Goal: Information Seeking & Learning: Find specific fact

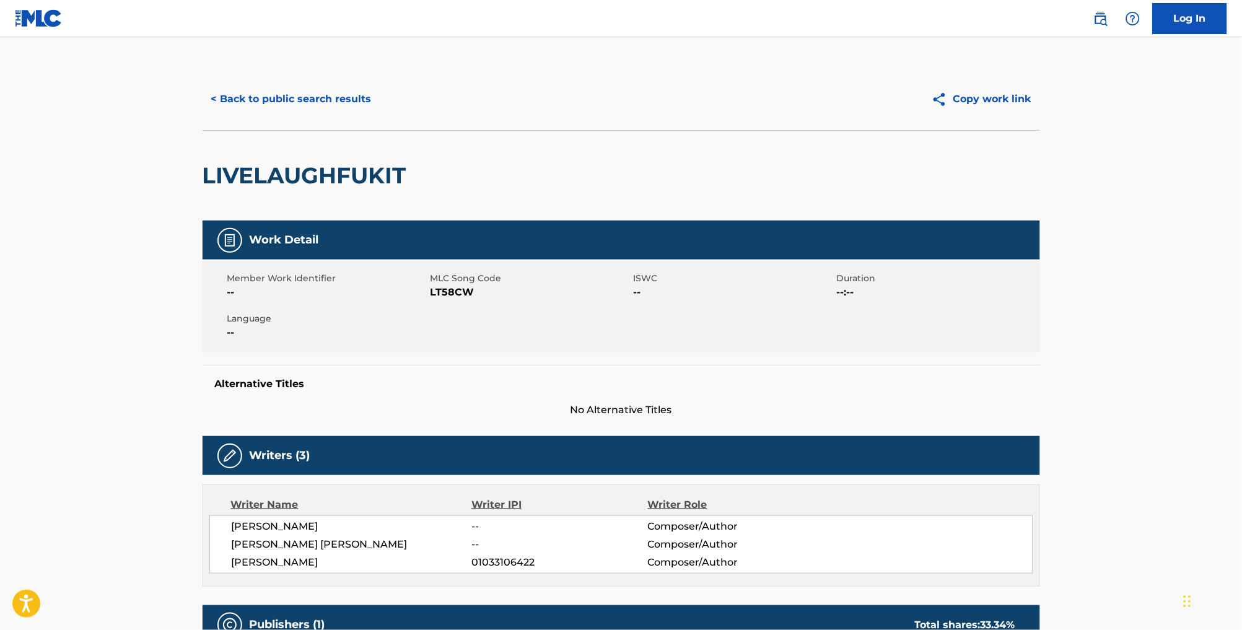
click at [284, 106] on button "< Back to public search results" at bounding box center [292, 99] width 178 height 31
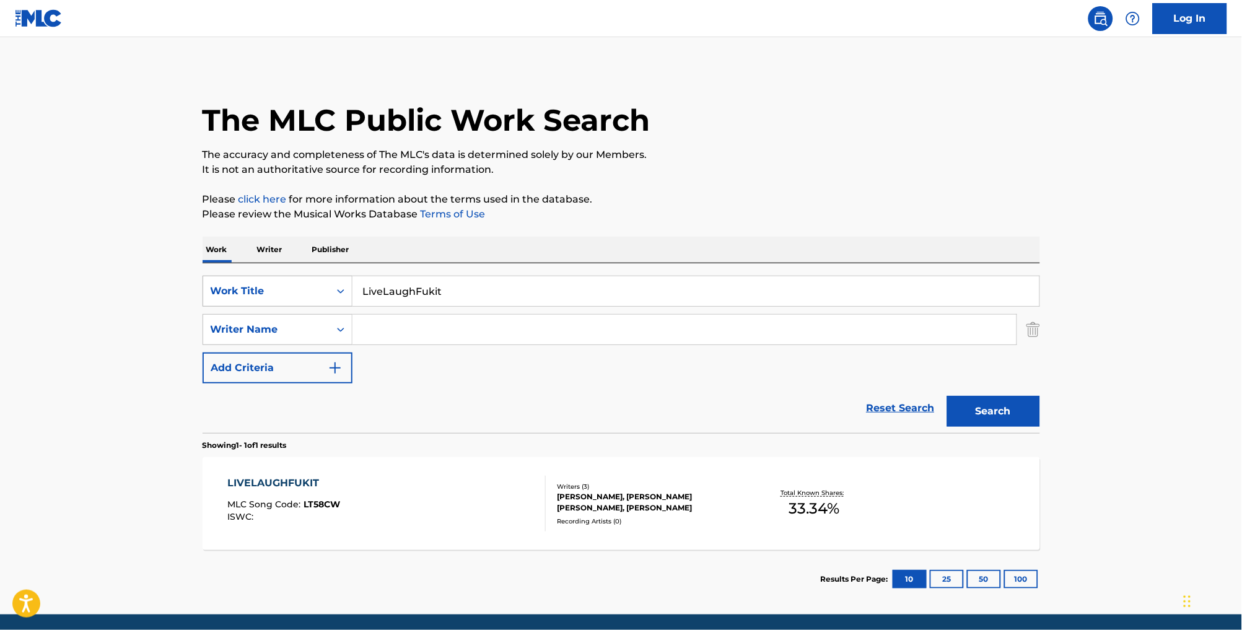
click at [261, 297] on div "Work Title" at bounding box center [267, 291] width 112 height 15
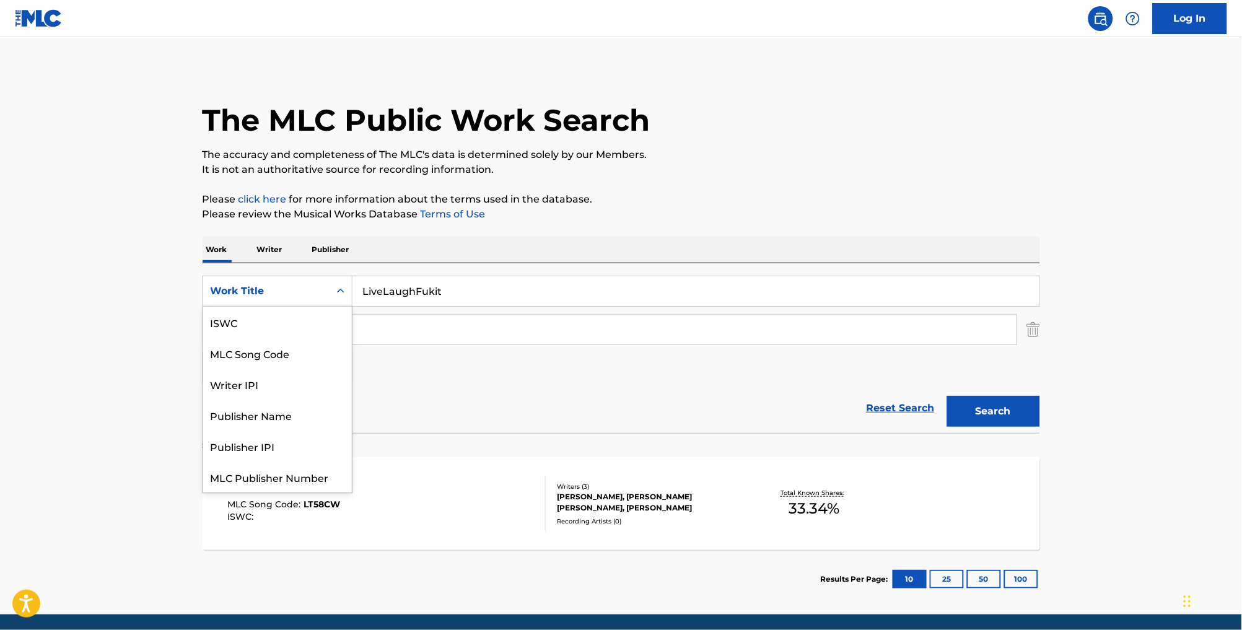
scroll to position [35, 0]
click at [269, 326] on div "MLC Song Code" at bounding box center [277, 322] width 149 height 31
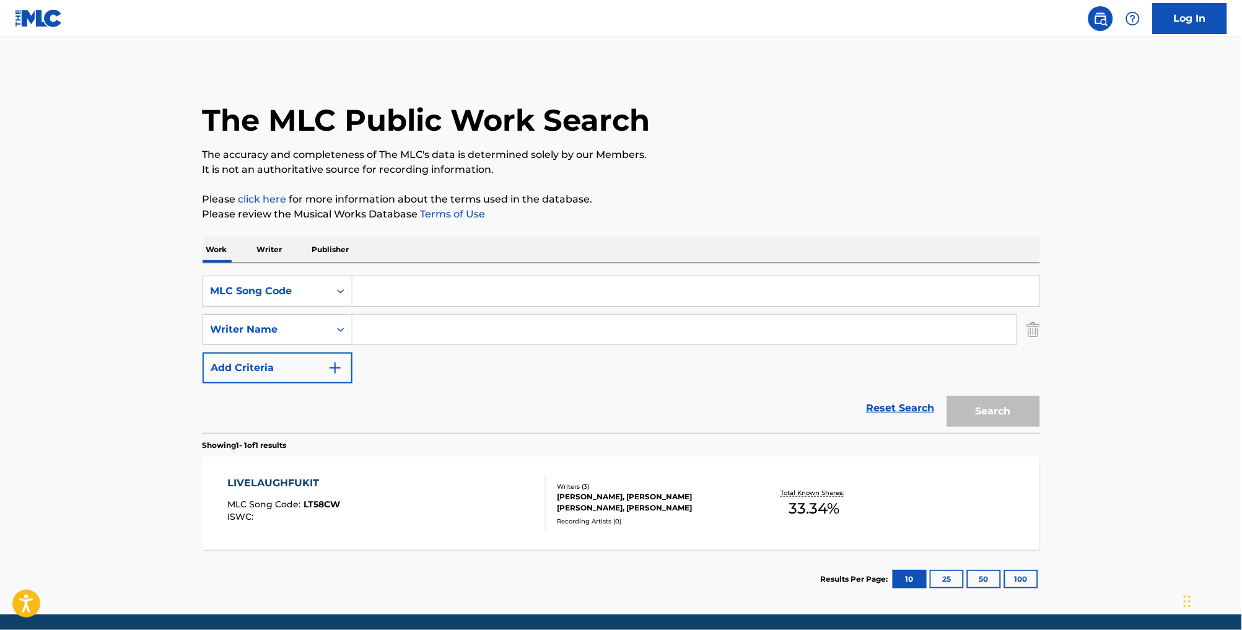
click at [428, 306] on input "Search Form" at bounding box center [696, 291] width 687 height 30
paste input "R5612G"
type input "R5612G"
drag, startPoint x: 1031, startPoint y: 428, endPoint x: 1023, endPoint y: 426, distance: 8.3
click at [1031, 427] on button "Search" at bounding box center [993, 411] width 93 height 31
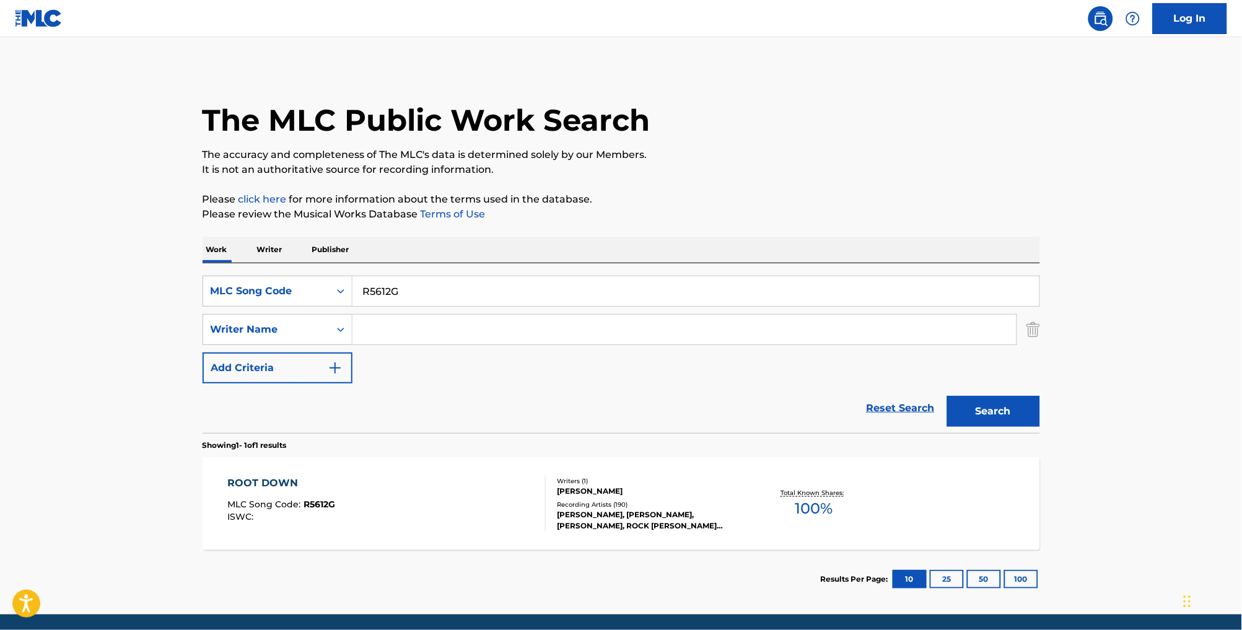
click at [509, 499] on div "ROOT DOWN MLC Song Code : R5612G ISWC :" at bounding box center [386, 504] width 318 height 56
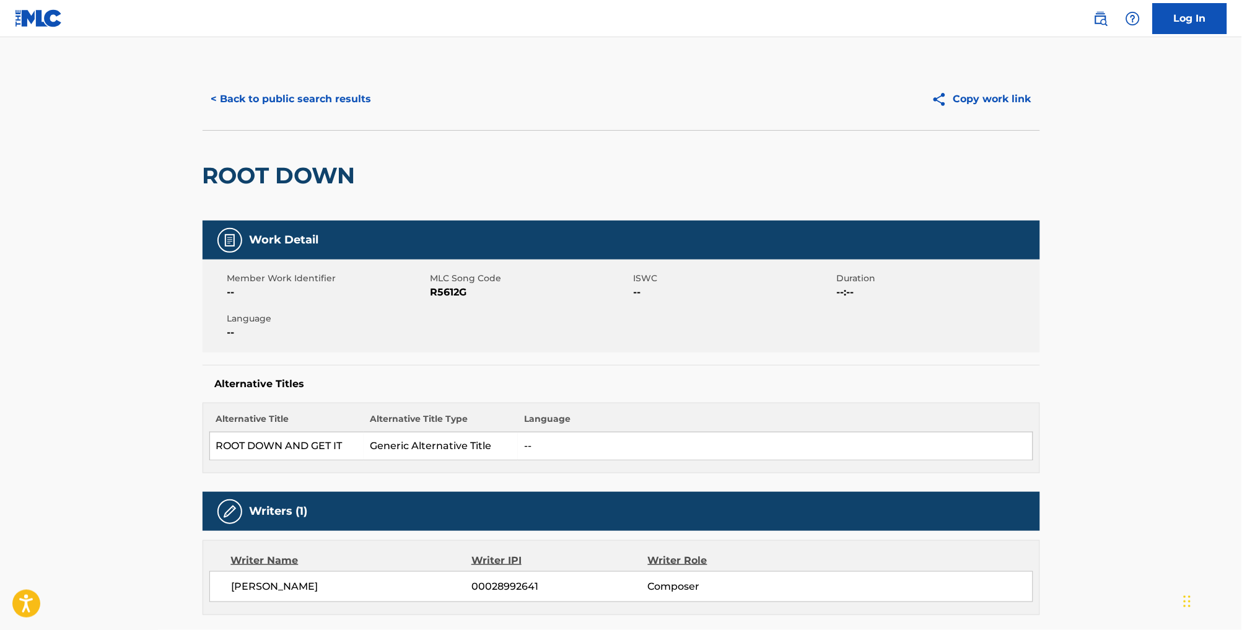
click at [266, 104] on button "< Back to public search results" at bounding box center [292, 99] width 178 height 31
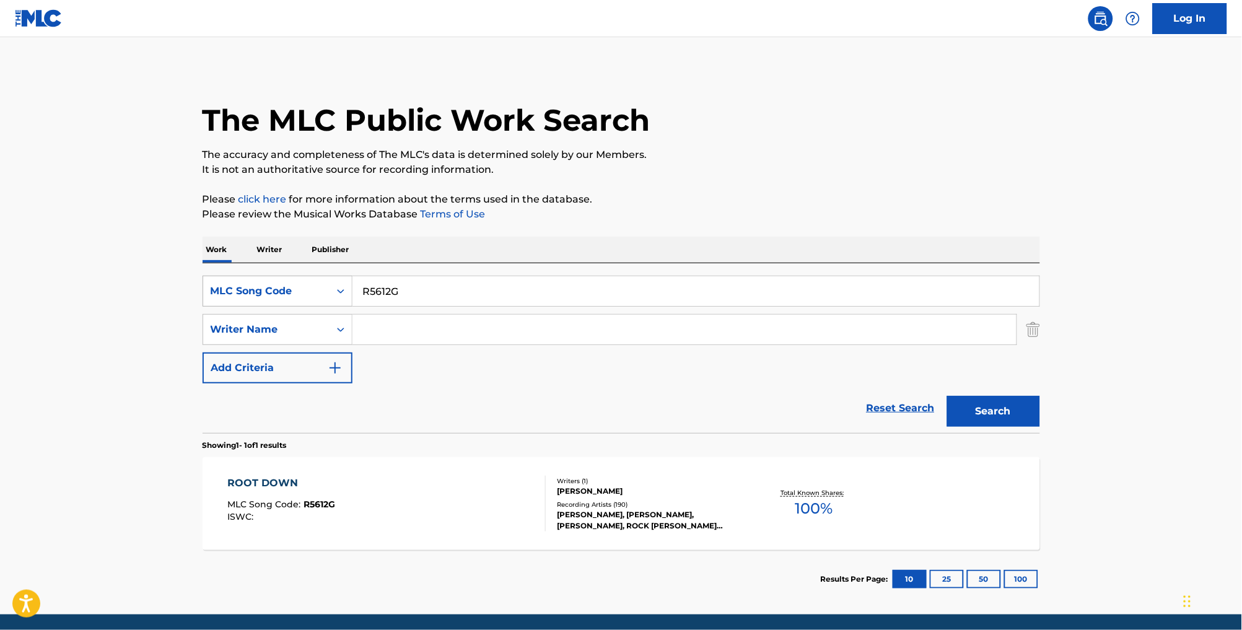
click at [271, 296] on div "MLC Song Code" at bounding box center [267, 291] width 112 height 15
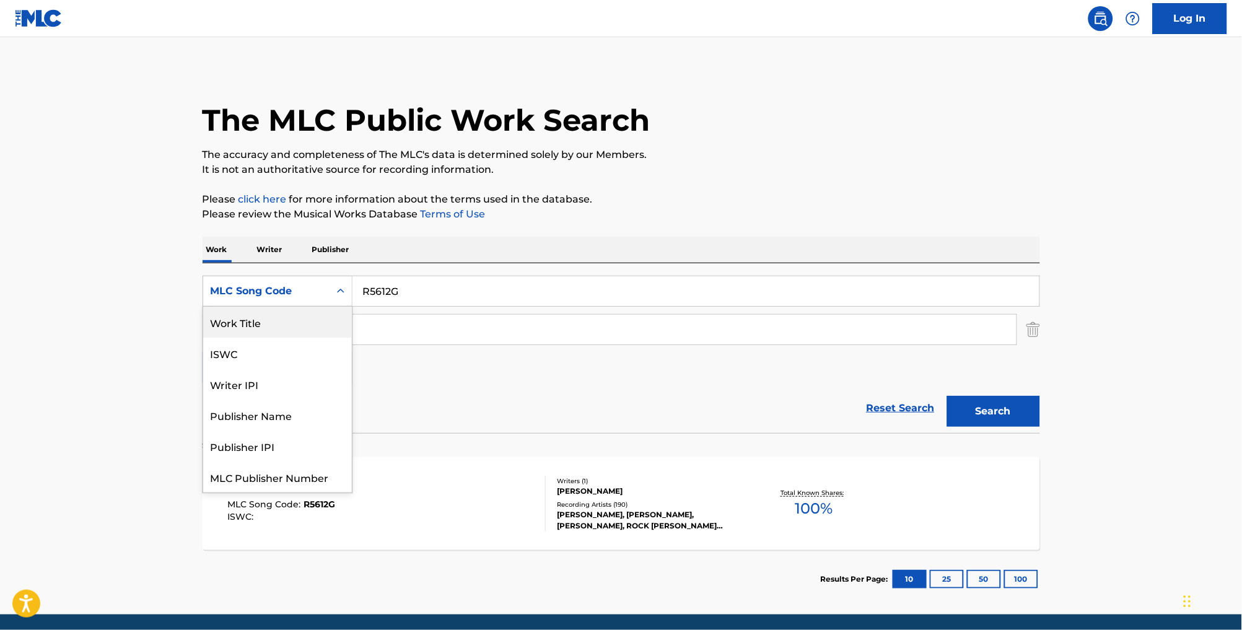
click at [274, 329] on div "Work Title" at bounding box center [277, 322] width 149 height 31
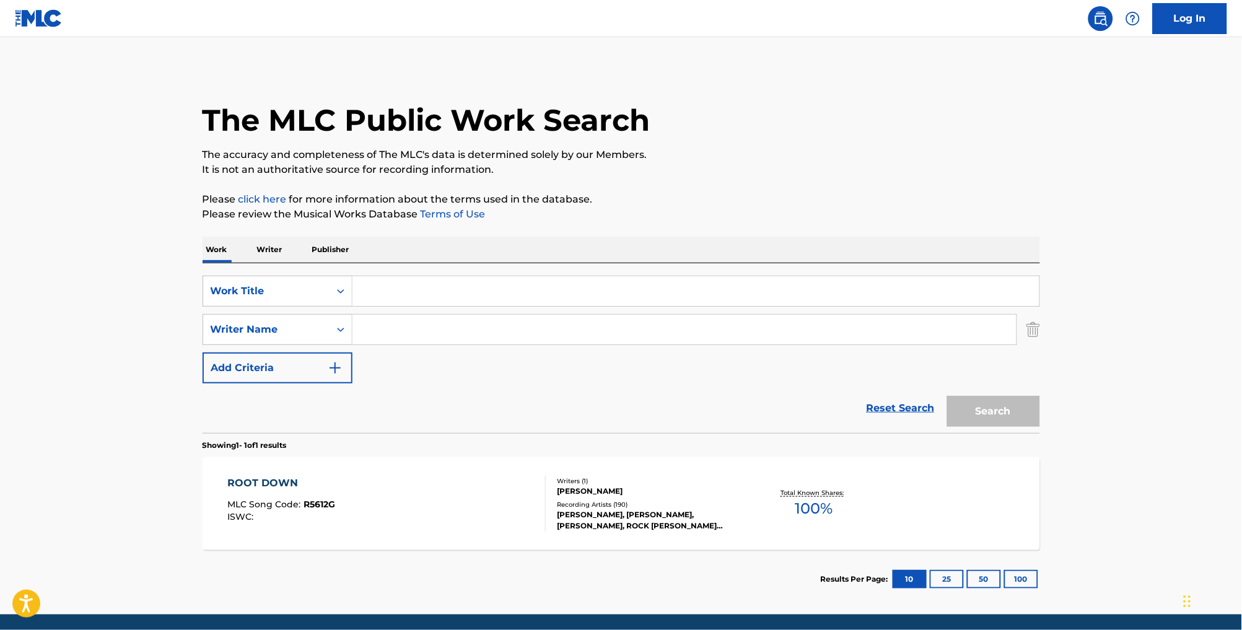
click at [415, 296] on input "Search Form" at bounding box center [696, 291] width 687 height 30
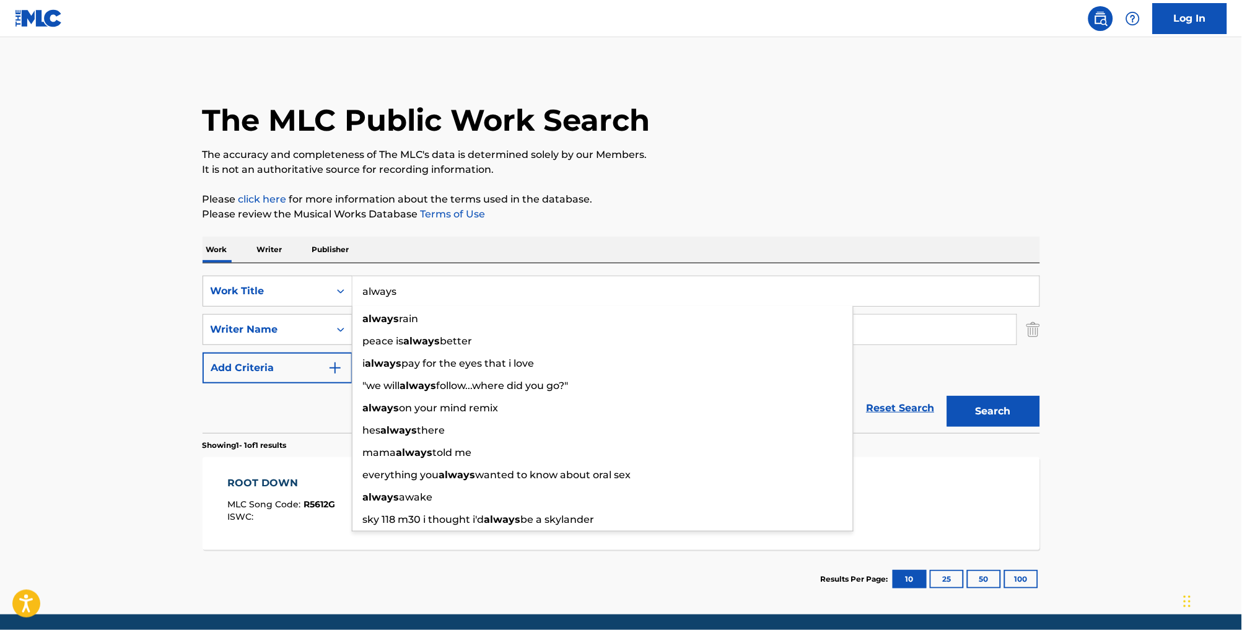
type input "always"
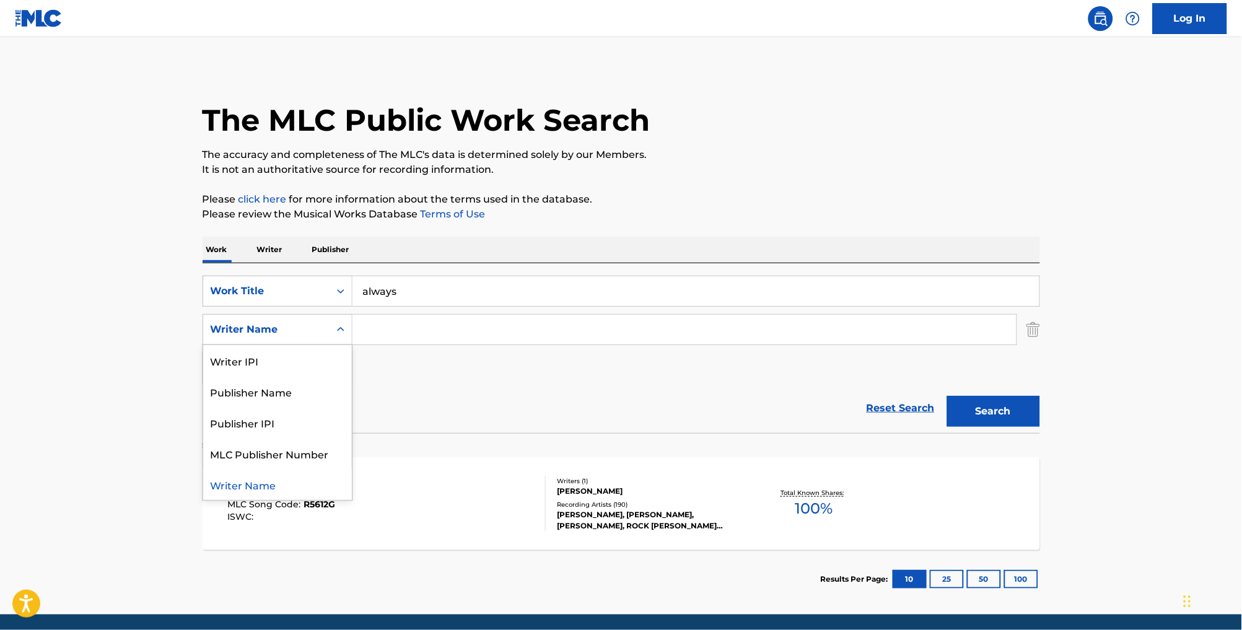
click at [261, 337] on div "Writer Name" at bounding box center [267, 329] width 112 height 15
click at [406, 339] on input "Search Form" at bounding box center [685, 330] width 664 height 30
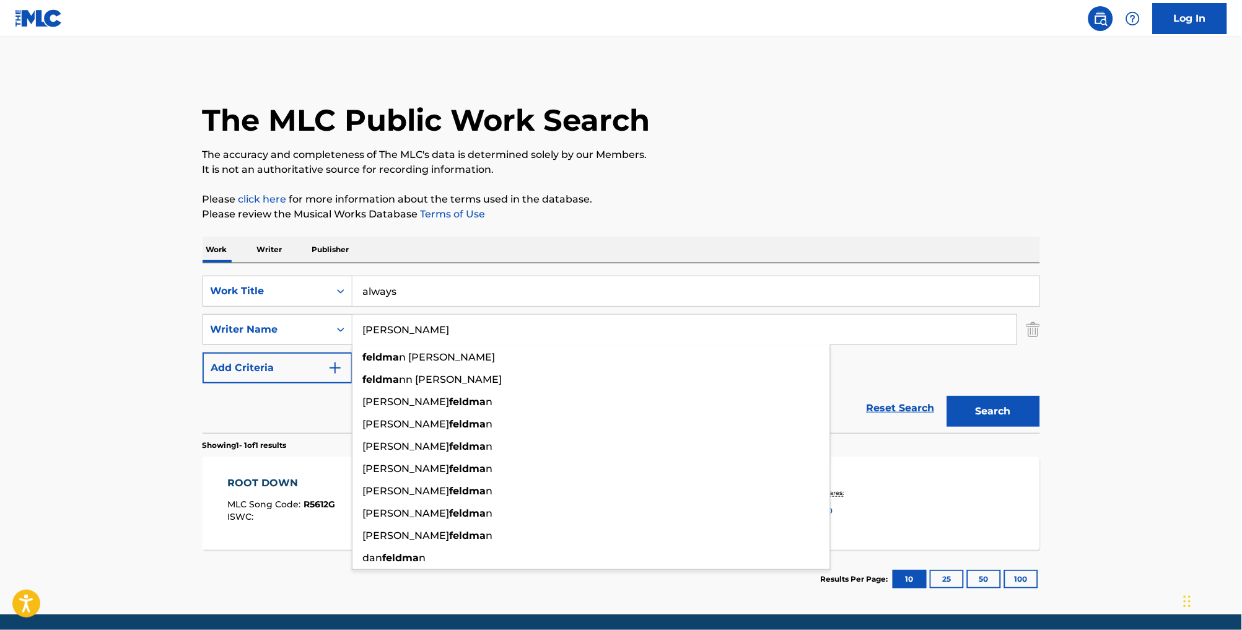
type input "[PERSON_NAME]"
click at [1015, 427] on button "Search" at bounding box center [993, 411] width 93 height 31
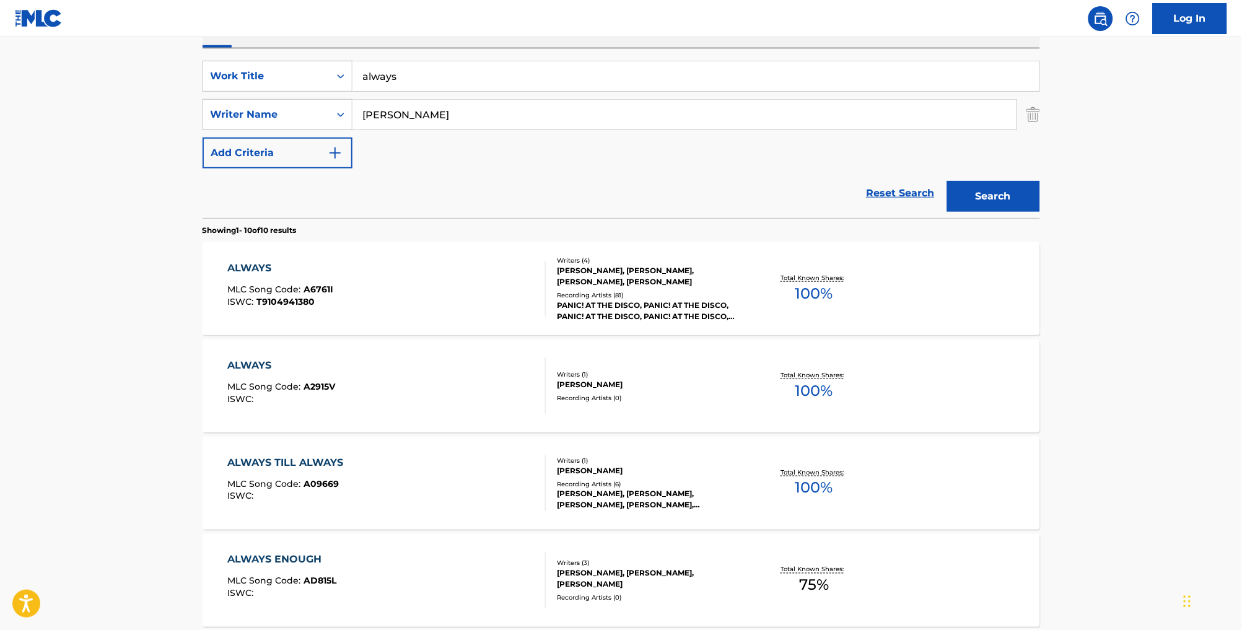
scroll to position [276, 0]
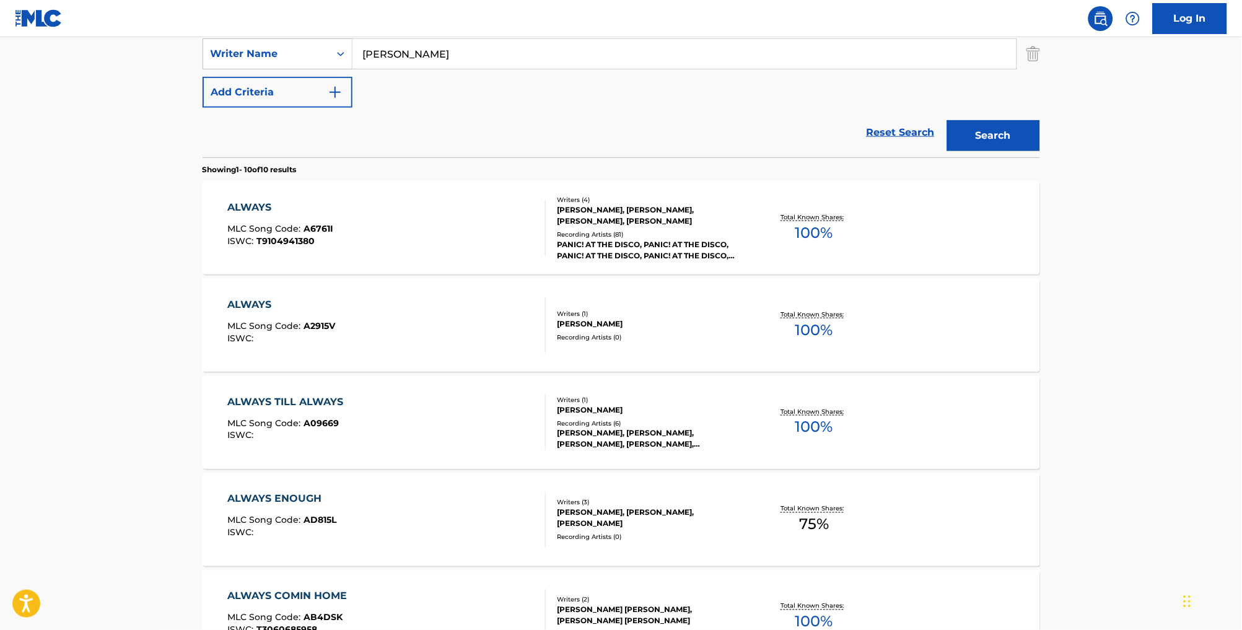
click at [427, 232] on div "ALWAYS MLC Song Code : A6761I ISWC : T9104941380" at bounding box center [386, 228] width 318 height 56
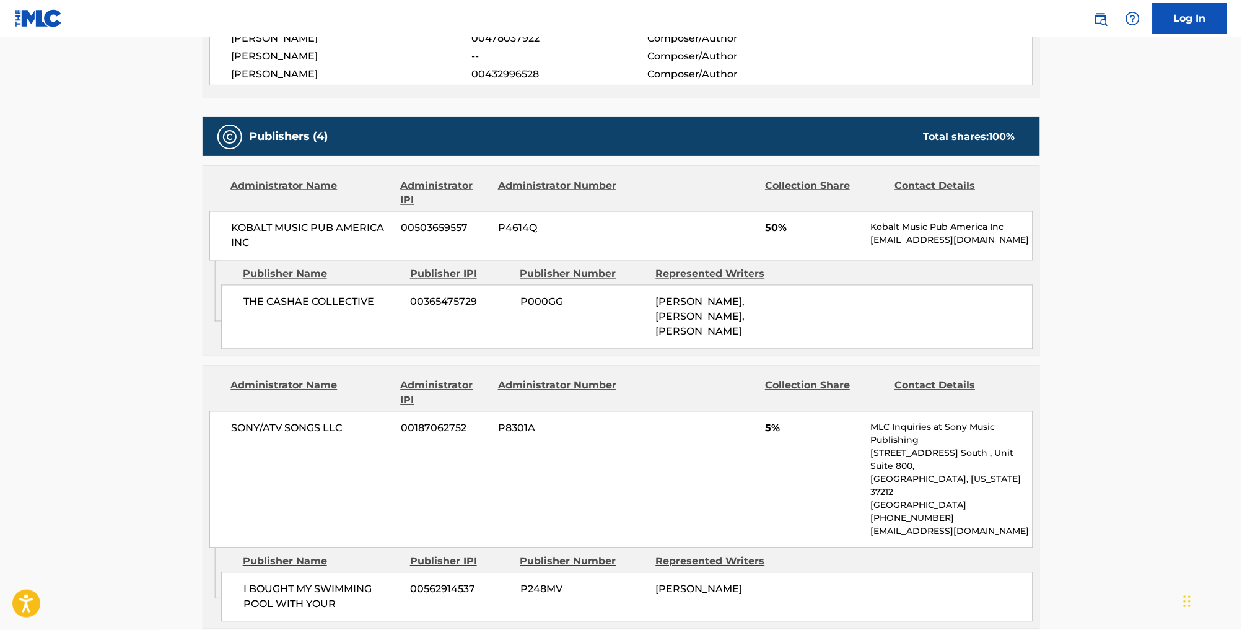
scroll to position [478, 0]
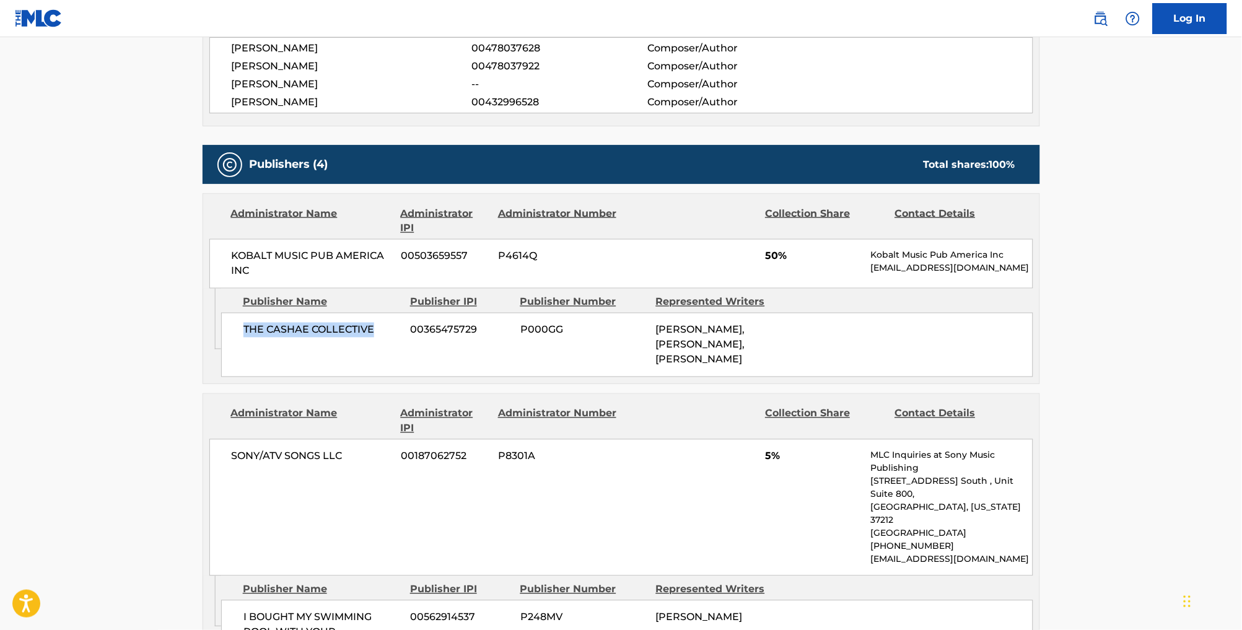
drag, startPoint x: 367, startPoint y: 337, endPoint x: 222, endPoint y: 343, distance: 145.1
click at [243, 338] on span "THE CASHAE COLLECTIVE" at bounding box center [322, 330] width 158 height 15
copy span "THE CASHAE COLLECTIVE"
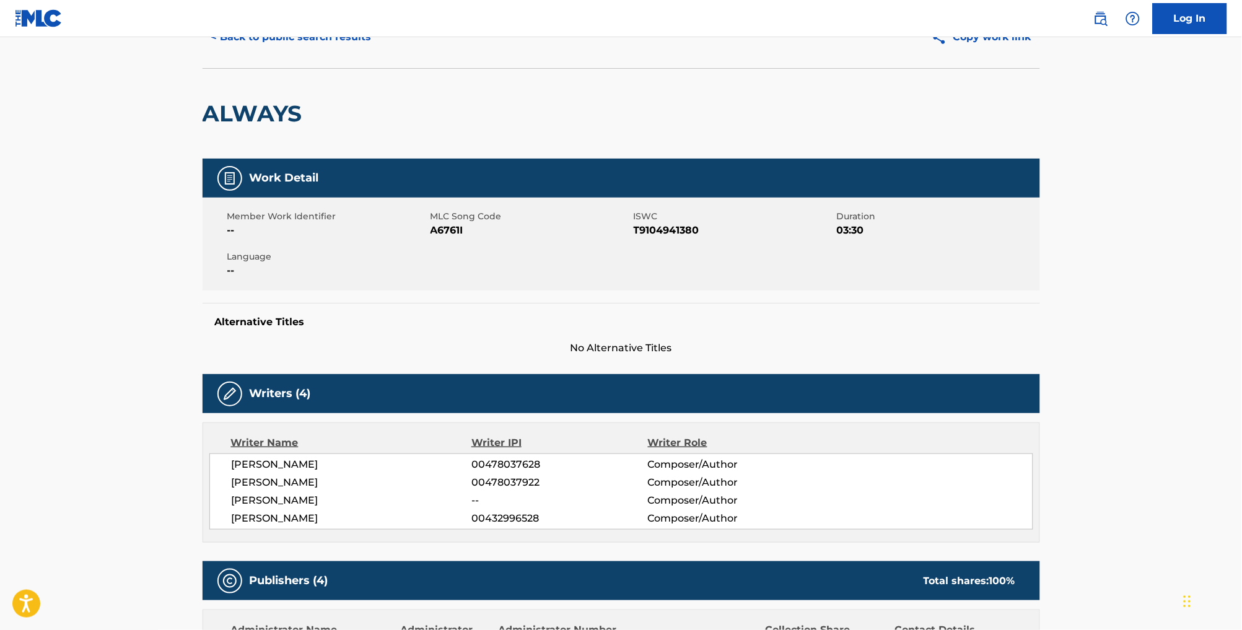
scroll to position [65, 0]
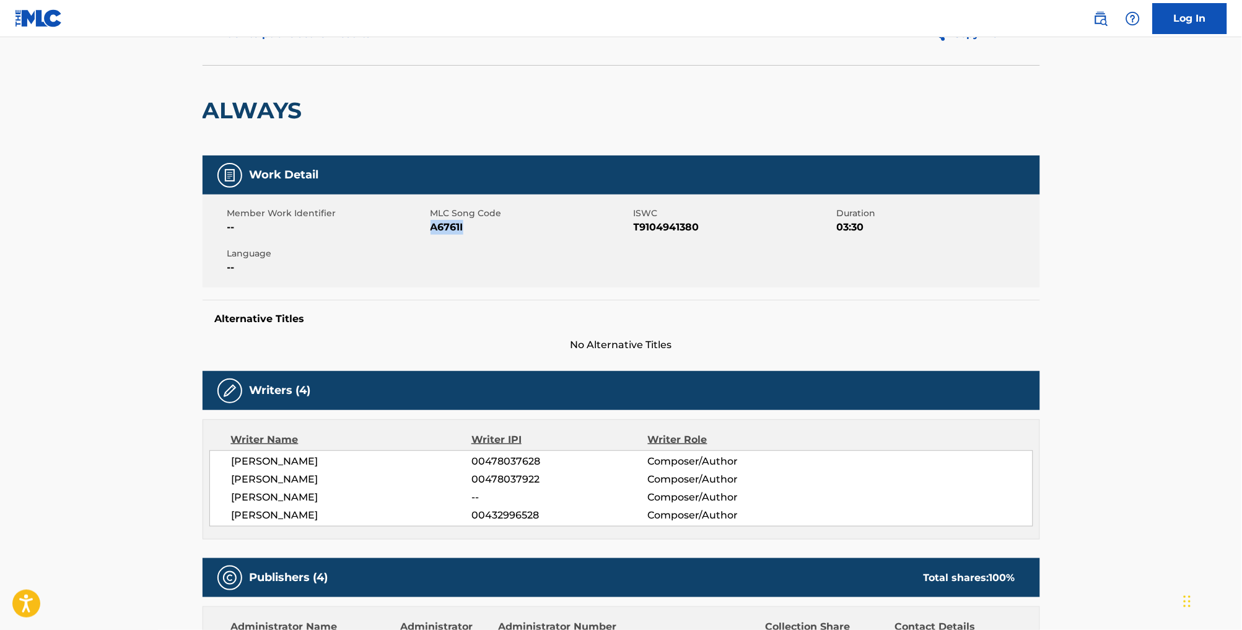
drag, startPoint x: 459, startPoint y: 243, endPoint x: 423, endPoint y: 243, distance: 36.6
click at [431, 235] on span "A6761I" at bounding box center [531, 227] width 200 height 15
copy span "A6761I"
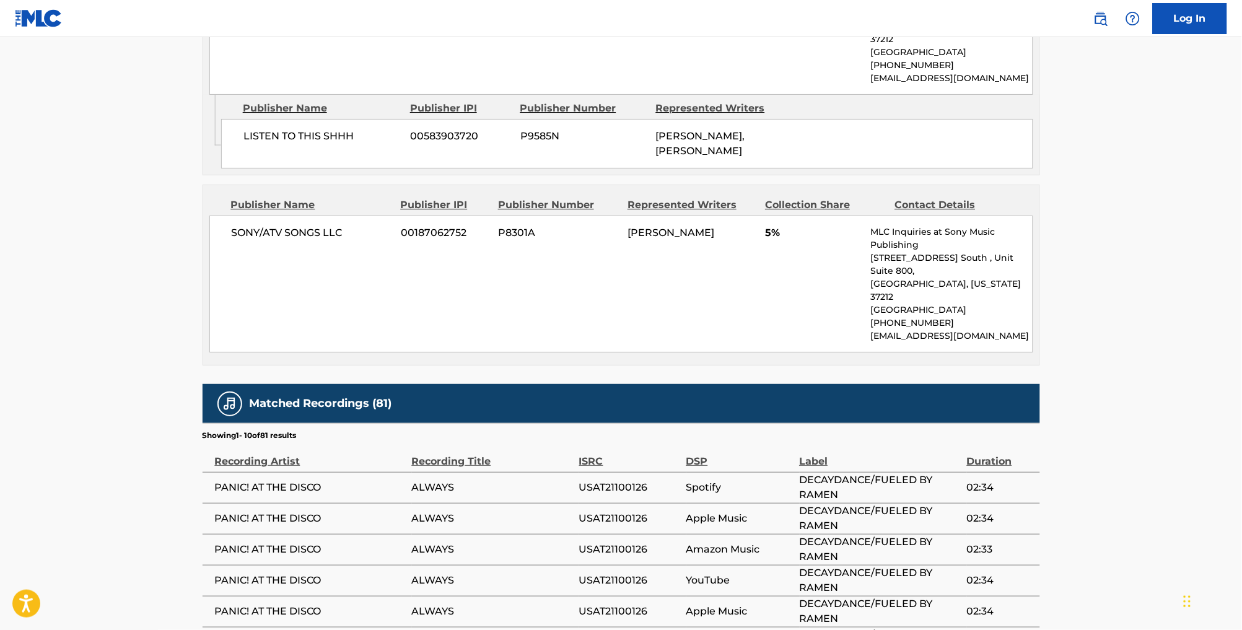
scroll to position [1261, 0]
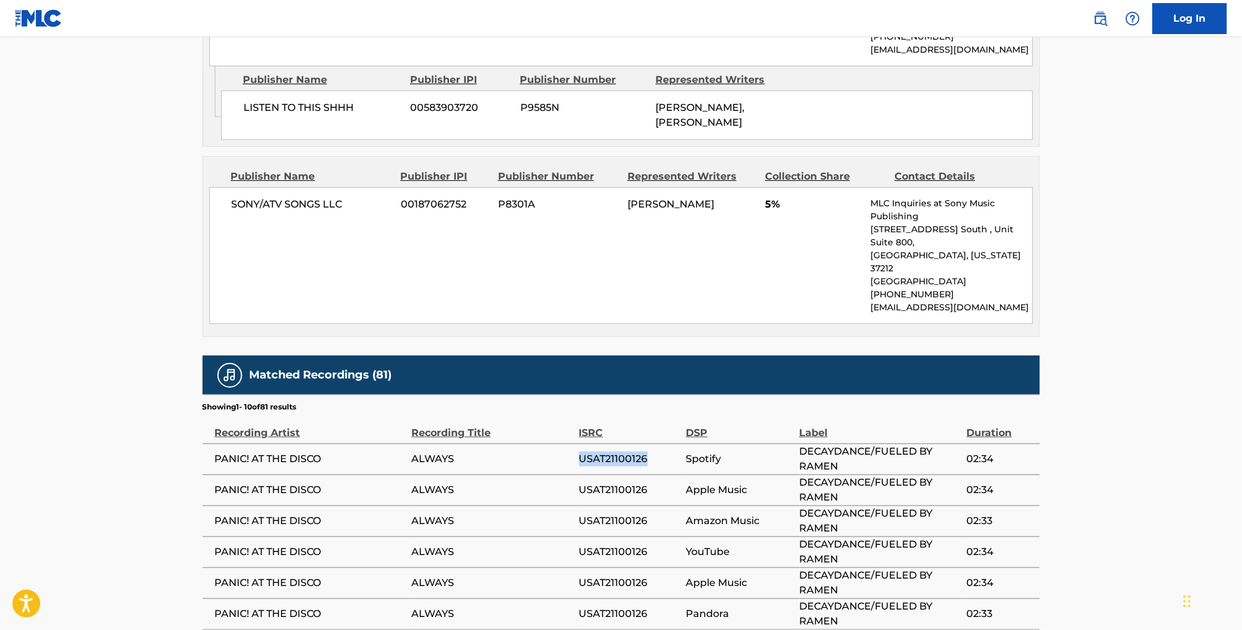
drag, startPoint x: 646, startPoint y: 365, endPoint x: 579, endPoint y: 367, distance: 66.3
click at [579, 452] on span "USAT21100126" at bounding box center [629, 459] width 101 height 15
copy span "USAT21100126"
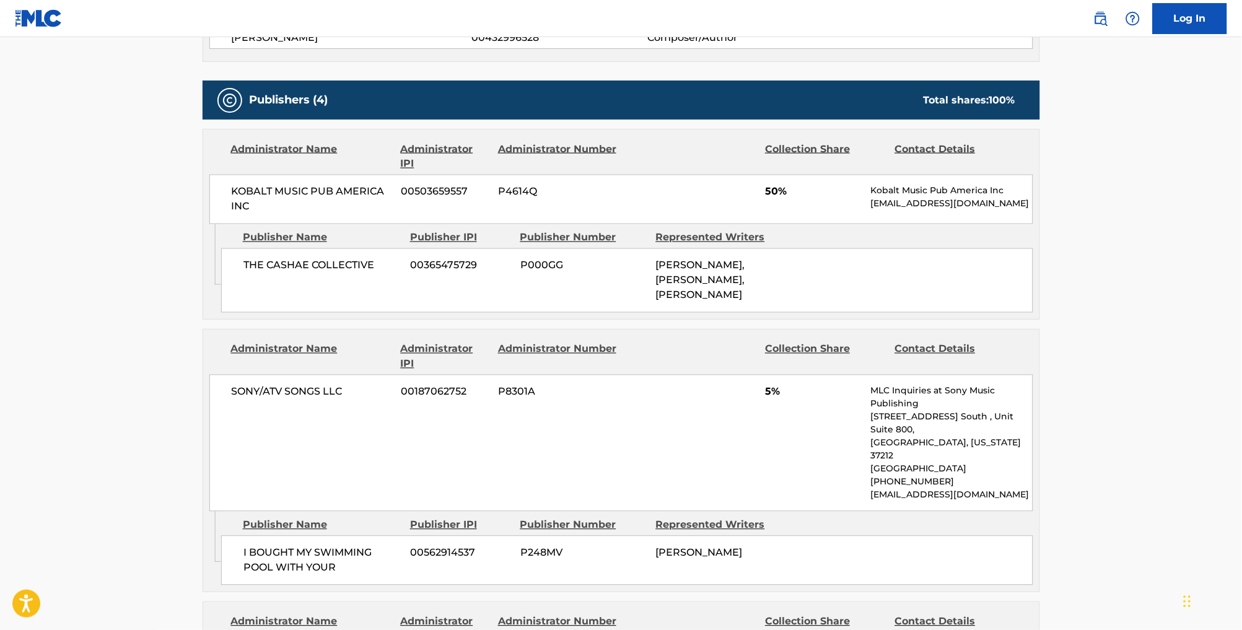
scroll to position [500, 0]
